Goal: Information Seeking & Learning: Understand process/instructions

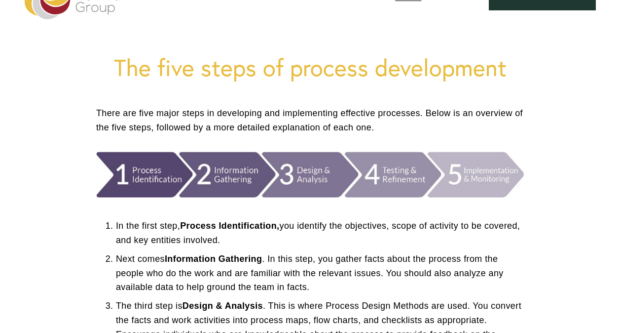
scroll to position [65, 0]
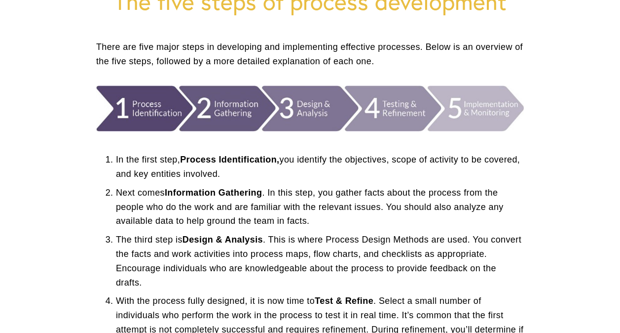
scroll to position [139, 0]
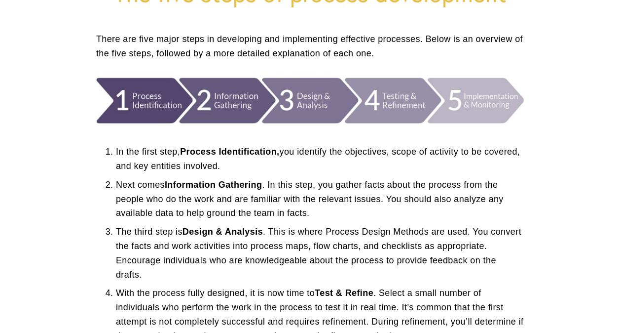
click at [455, 307] on p "With the process fully designed, it is now time to Test & Refine . Select a sma…" at bounding box center [320, 314] width 408 height 57
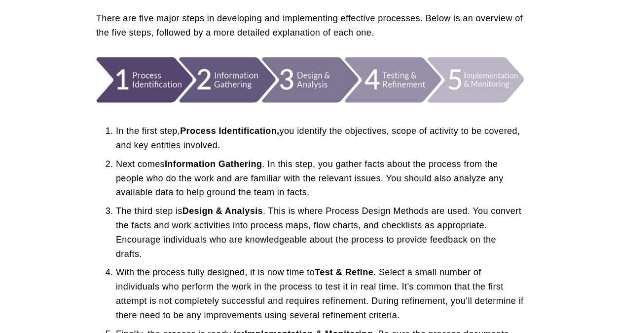
scroll to position [160, 0]
click at [487, 304] on p "With the process fully designed, it is now time to Test & Refine . Select a sma…" at bounding box center [320, 293] width 408 height 57
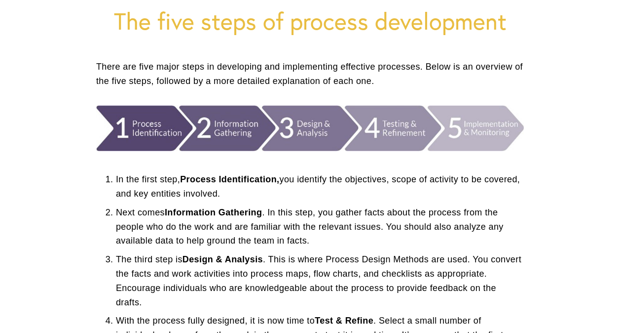
scroll to position [107, 0]
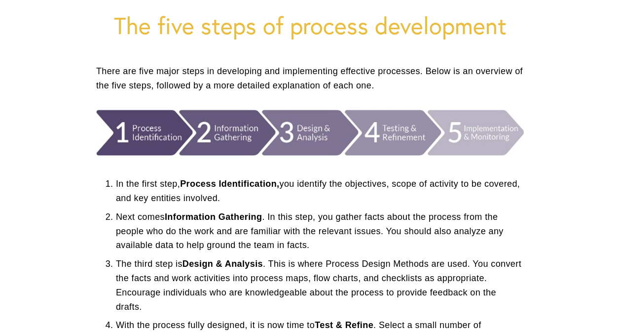
click at [295, 183] on p "In the first step, Process Identification, you identify the objectives, scope o…" at bounding box center [320, 191] width 408 height 29
click at [122, 185] on p "In the first step, Process Identification, you identify the objectives, scope o…" at bounding box center [320, 191] width 408 height 29
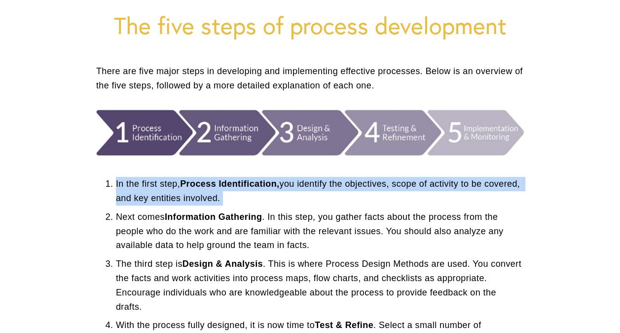
click at [122, 185] on p "In the first step, Process Identification, you identify the objectives, scope o…" at bounding box center [320, 191] width 408 height 29
copy p "In the first step, Process Identification, you identify the objectives, scope o…"
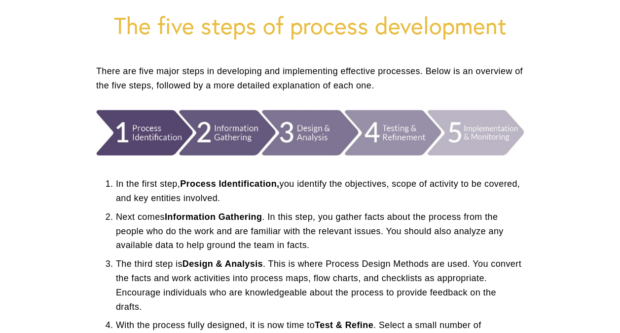
click at [324, 216] on p "Next comes Information Gathering . In this step, you gather facts about the pro…" at bounding box center [320, 231] width 408 height 42
click at [134, 219] on p "Next comes Information Gathering . In this step, you gather facts about the pro…" at bounding box center [320, 231] width 408 height 42
click at [122, 219] on p "Next comes Information Gathering . In this step, you gather facts about the pro…" at bounding box center [320, 231] width 408 height 42
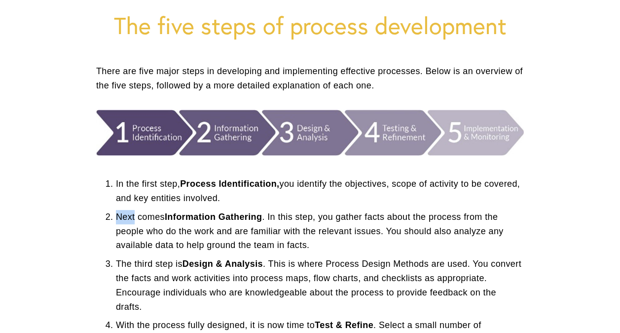
click at [122, 219] on p "Next comes Information Gathering . In this step, you gather facts about the pro…" at bounding box center [320, 231] width 408 height 42
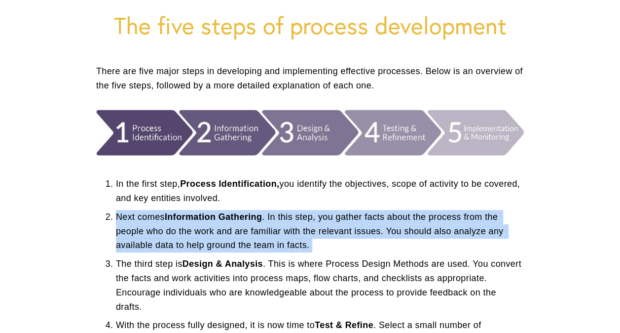
copy p "Next comes Information Gathering . In this step, you gather facts about the pro…"
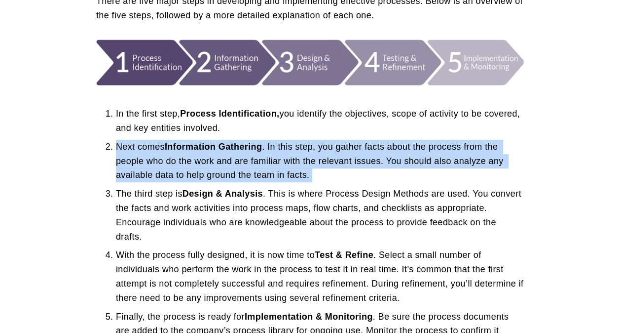
scroll to position [179, 0]
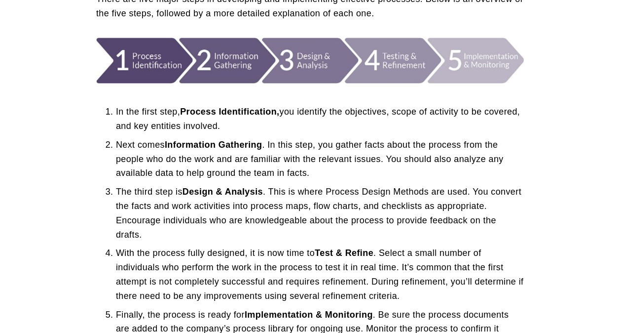
click at [198, 191] on strong "Design & Analysis" at bounding box center [223, 192] width 80 height 10
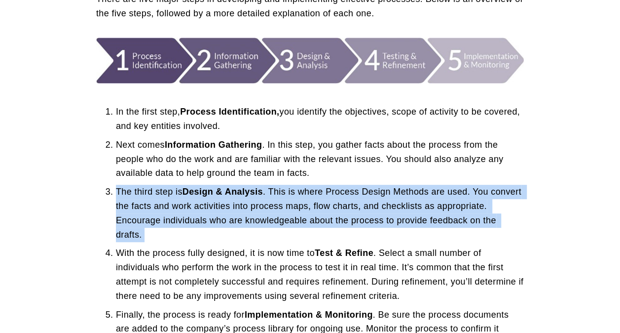
click at [198, 191] on strong "Design & Analysis" at bounding box center [223, 192] width 80 height 10
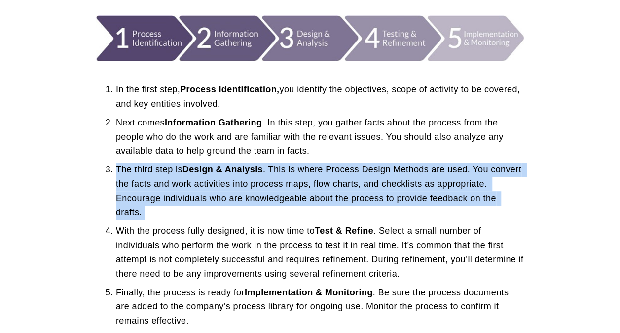
scroll to position [202, 0]
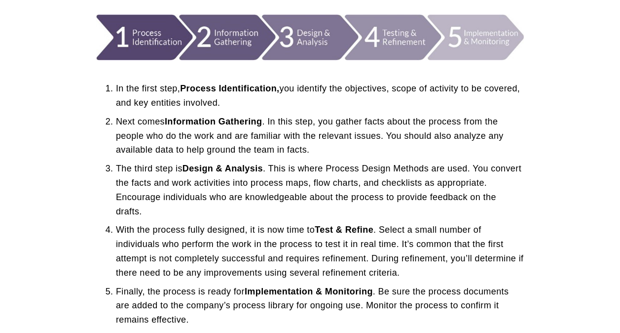
click at [123, 229] on p "With the process fully designed, it is now time to Test & Refine . Select a sma…" at bounding box center [320, 251] width 408 height 57
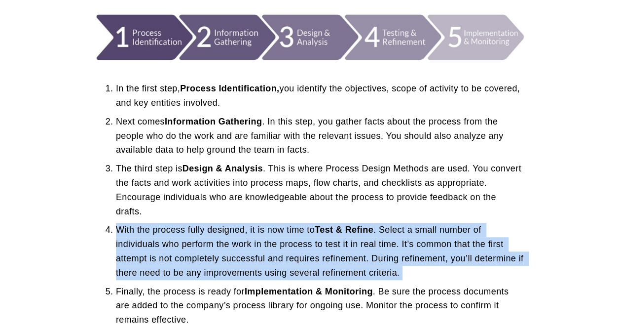
copy p "With the process fully designed, it is now time to Test & Refine . Select a sma…"
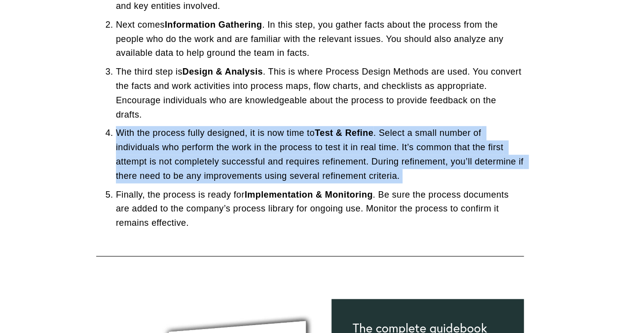
scroll to position [300, 0]
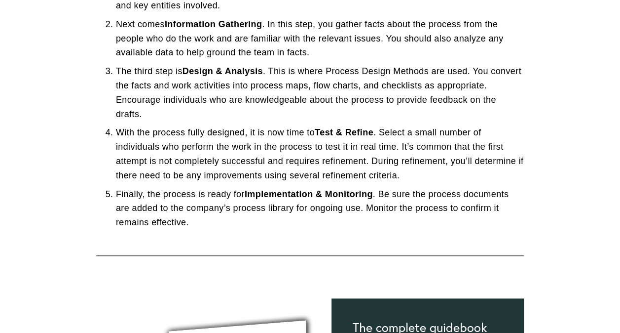
click at [261, 193] on strong "Implementation & Monitoring" at bounding box center [309, 194] width 128 height 10
drag, startPoint x: 261, startPoint y: 193, endPoint x: 266, endPoint y: 198, distance: 7.0
click at [266, 198] on strong "Implementation & Monitoring" at bounding box center [309, 194] width 128 height 10
